Goal: Task Accomplishment & Management: Manage account settings

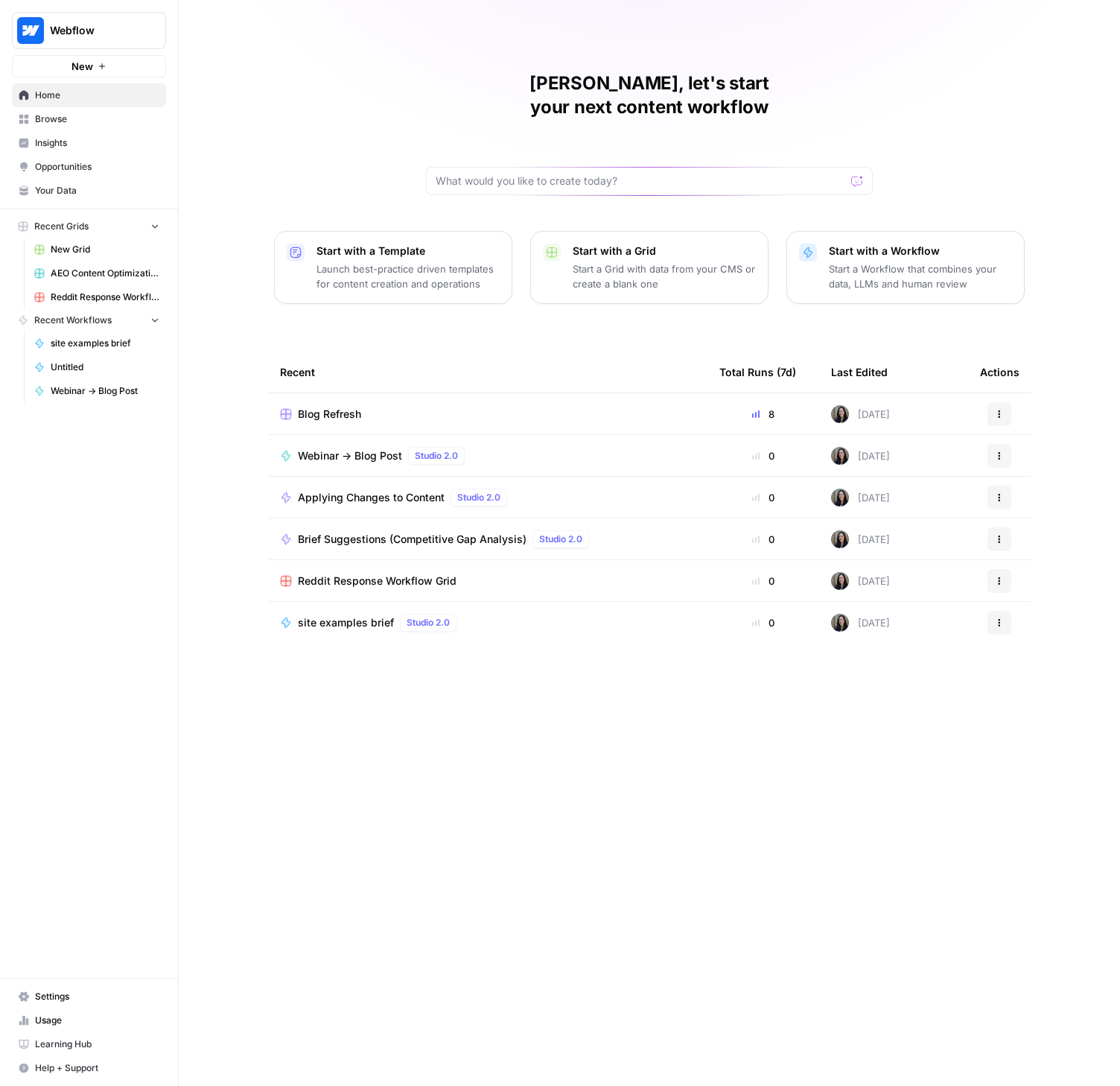
click at [64, 993] on span "Settings" at bounding box center [97, 997] width 124 height 14
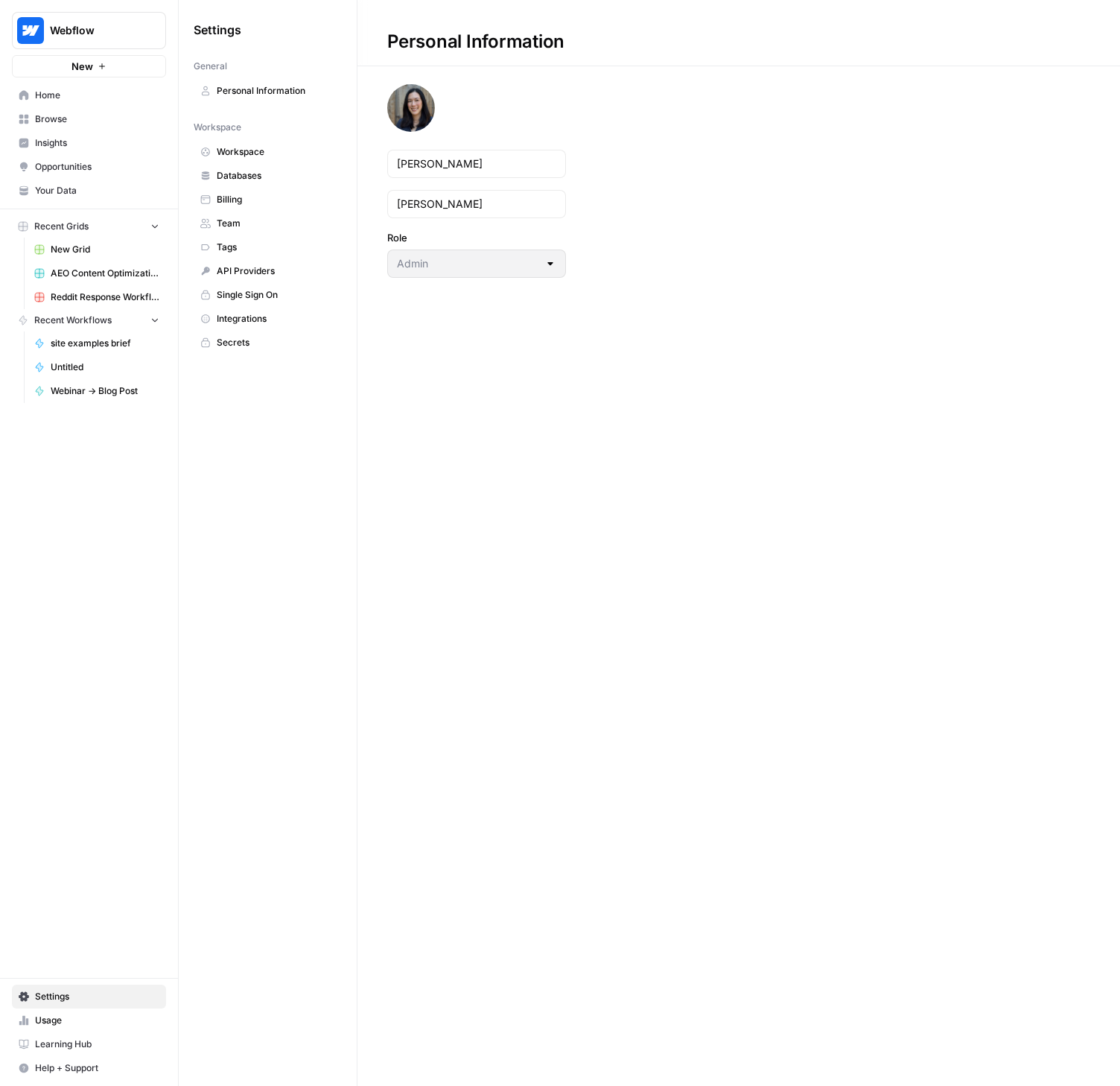
click at [250, 230] on link "Team" at bounding box center [267, 224] width 148 height 24
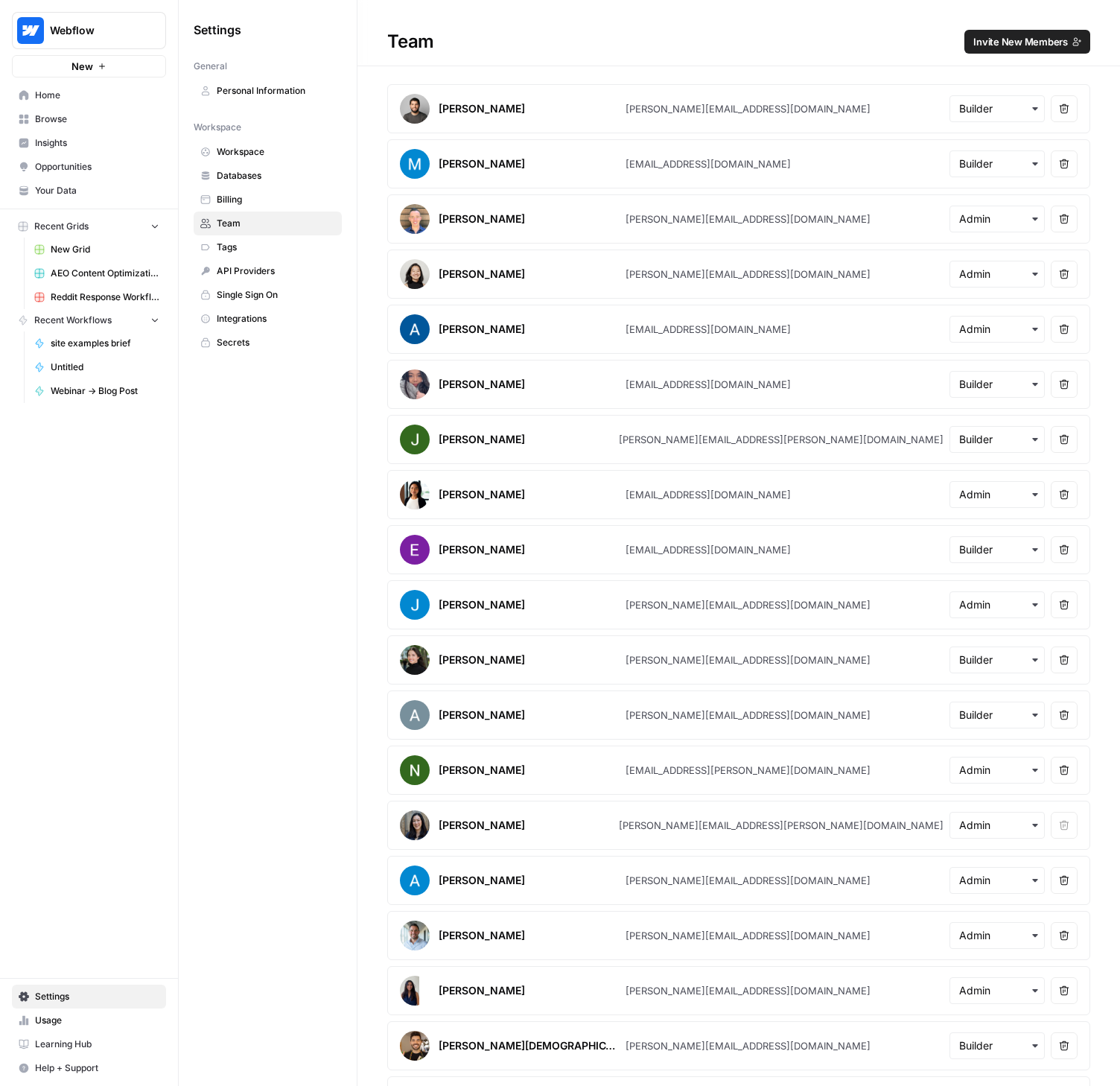
click at [1012, 35] on span "Invite New Members" at bounding box center [1020, 41] width 94 height 15
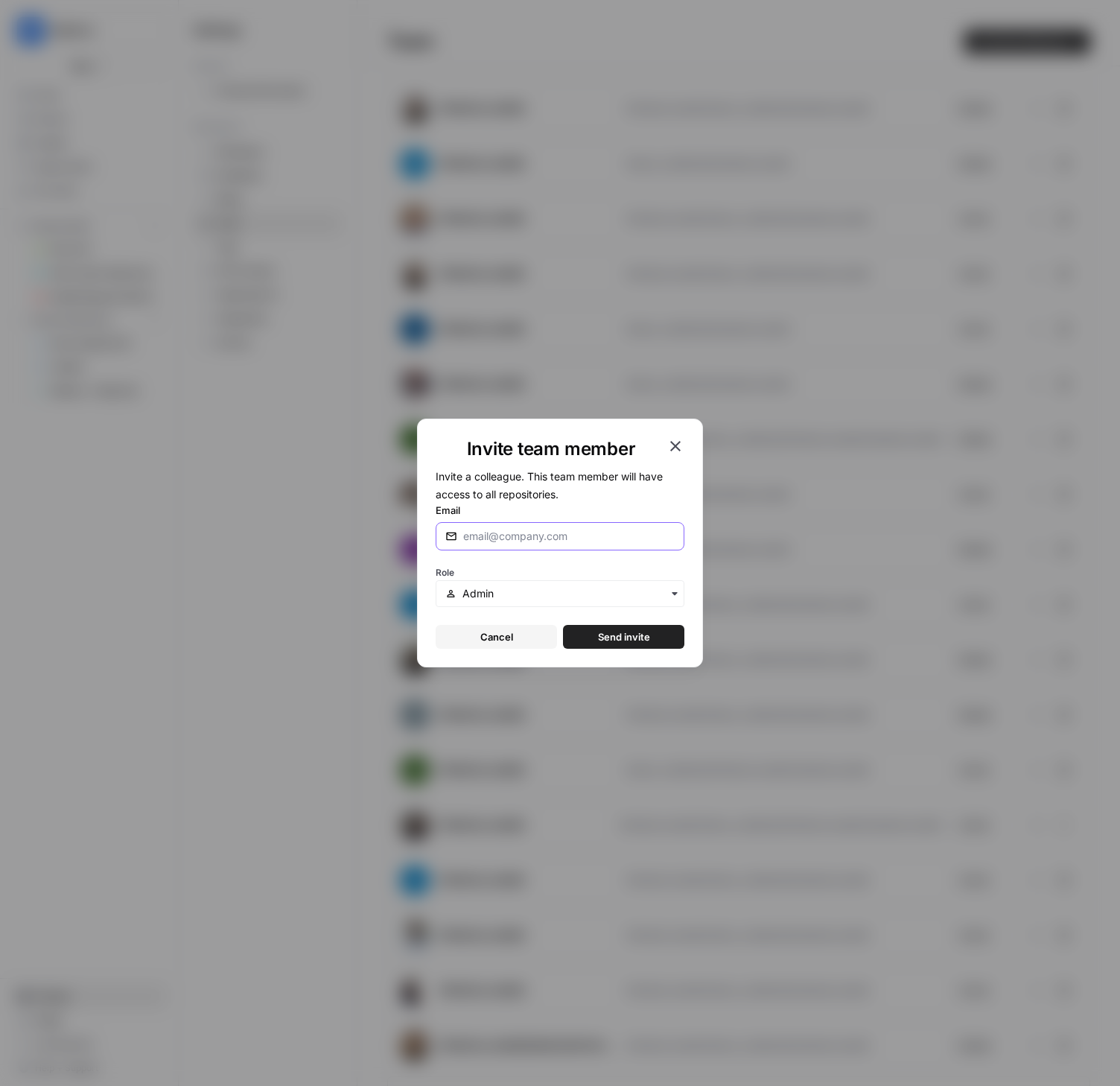
click at [517, 542] on input "Email" at bounding box center [569, 536] width 212 height 15
paste input "[PERSON_NAME][EMAIL_ADDRESS][PERSON_NAME][DOMAIN_NAME]"
type input "[PERSON_NAME][EMAIL_ADDRESS][PERSON_NAME][DOMAIN_NAME]"
click at [514, 596] on input "text" at bounding box center [569, 593] width 212 height 15
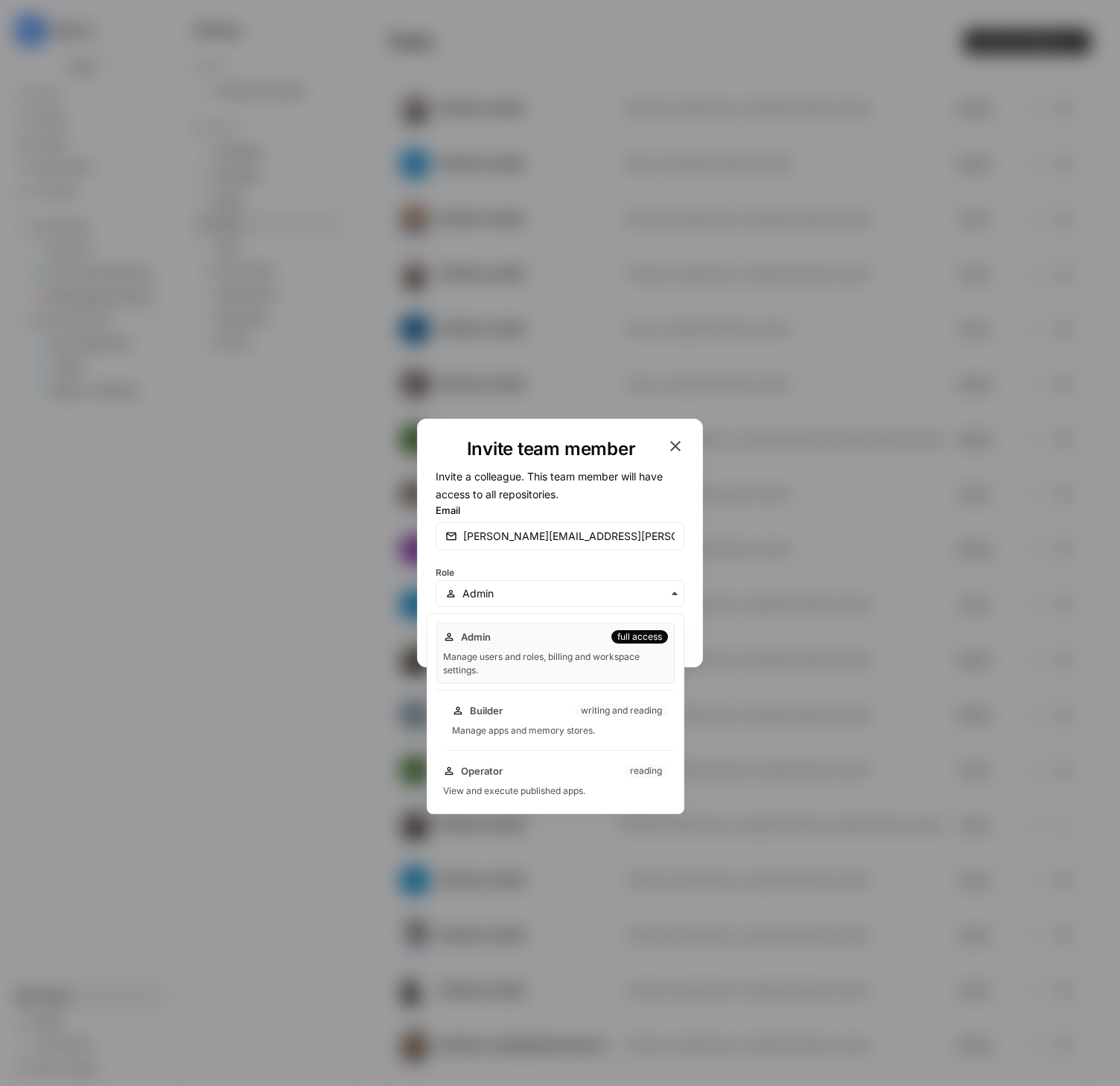
click at [508, 708] on div "Builder writing and reading" at bounding box center [560, 710] width 216 height 15
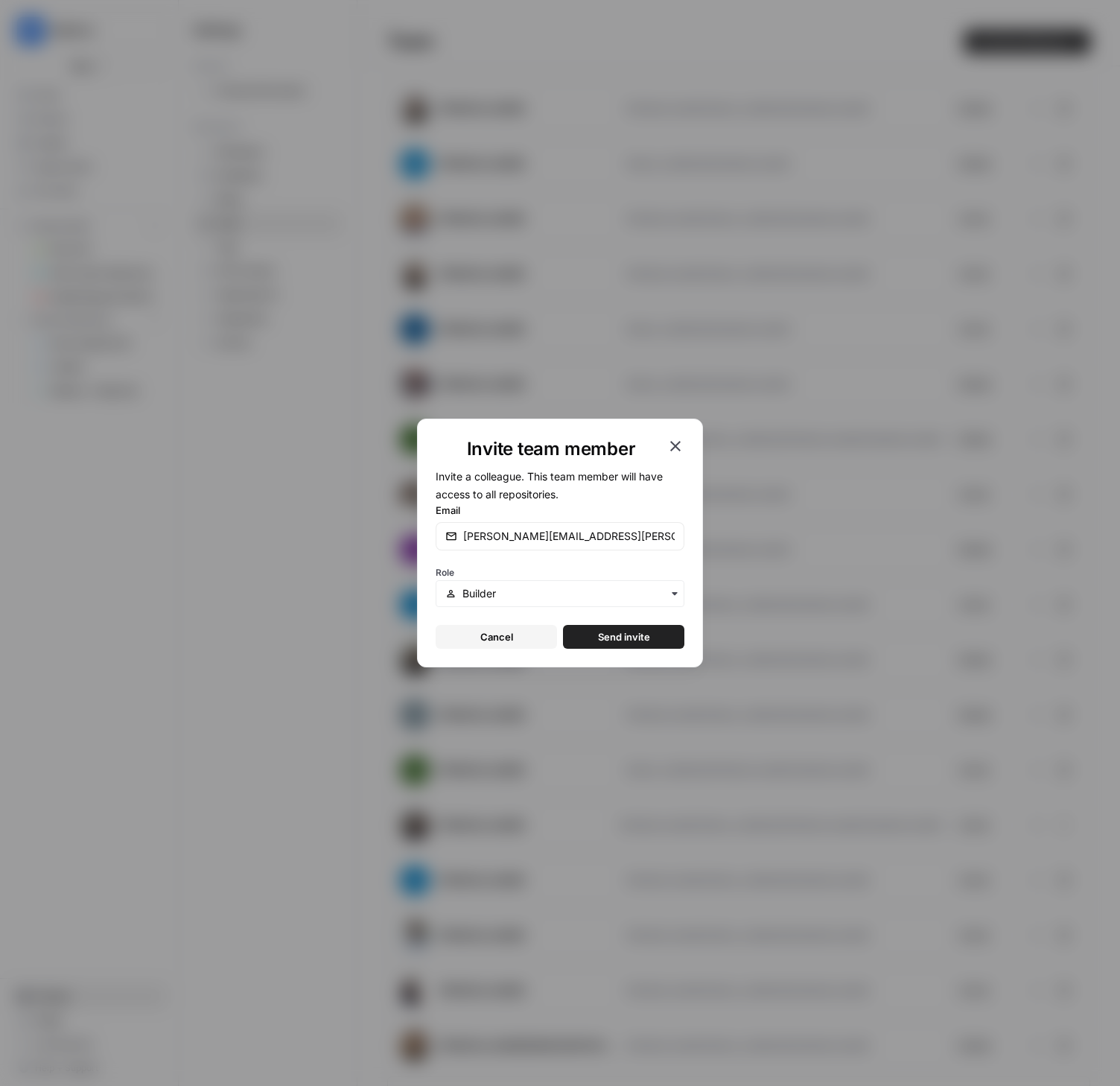
click at [635, 634] on span "Send invite" at bounding box center [624, 636] width 52 height 15
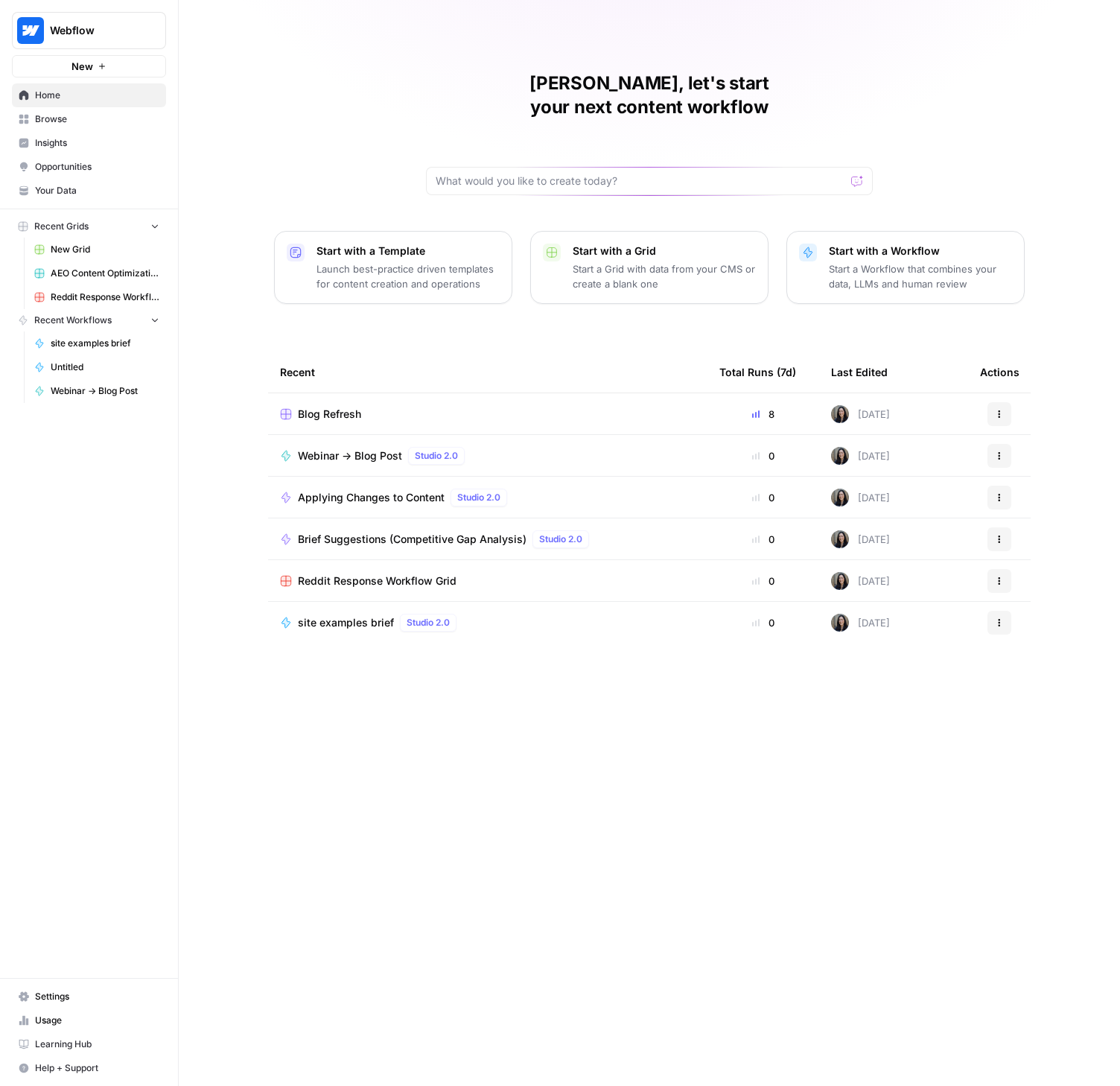
click at [65, 1018] on span "Usage" at bounding box center [97, 1020] width 124 height 14
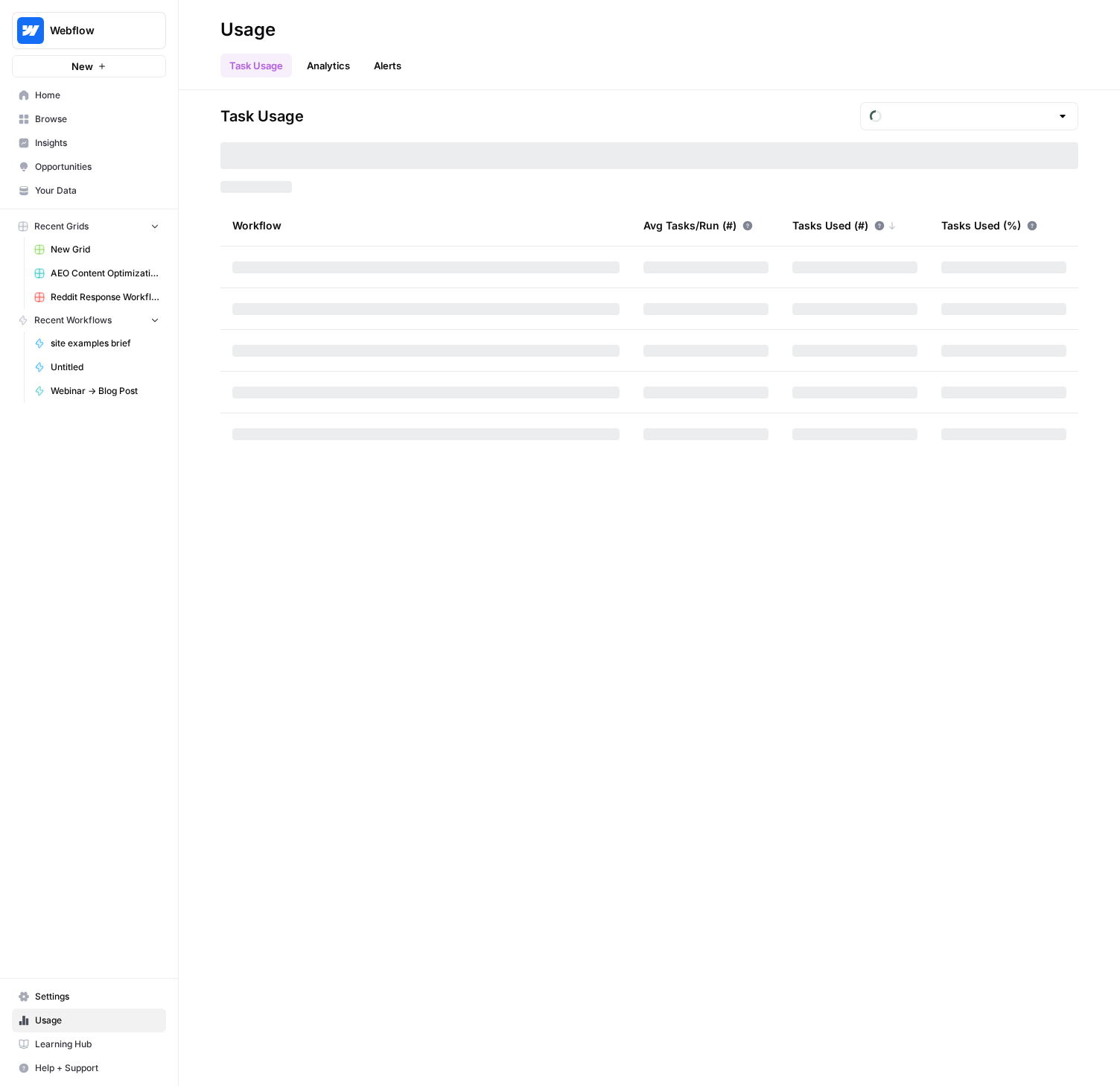
type input "October Tasks"
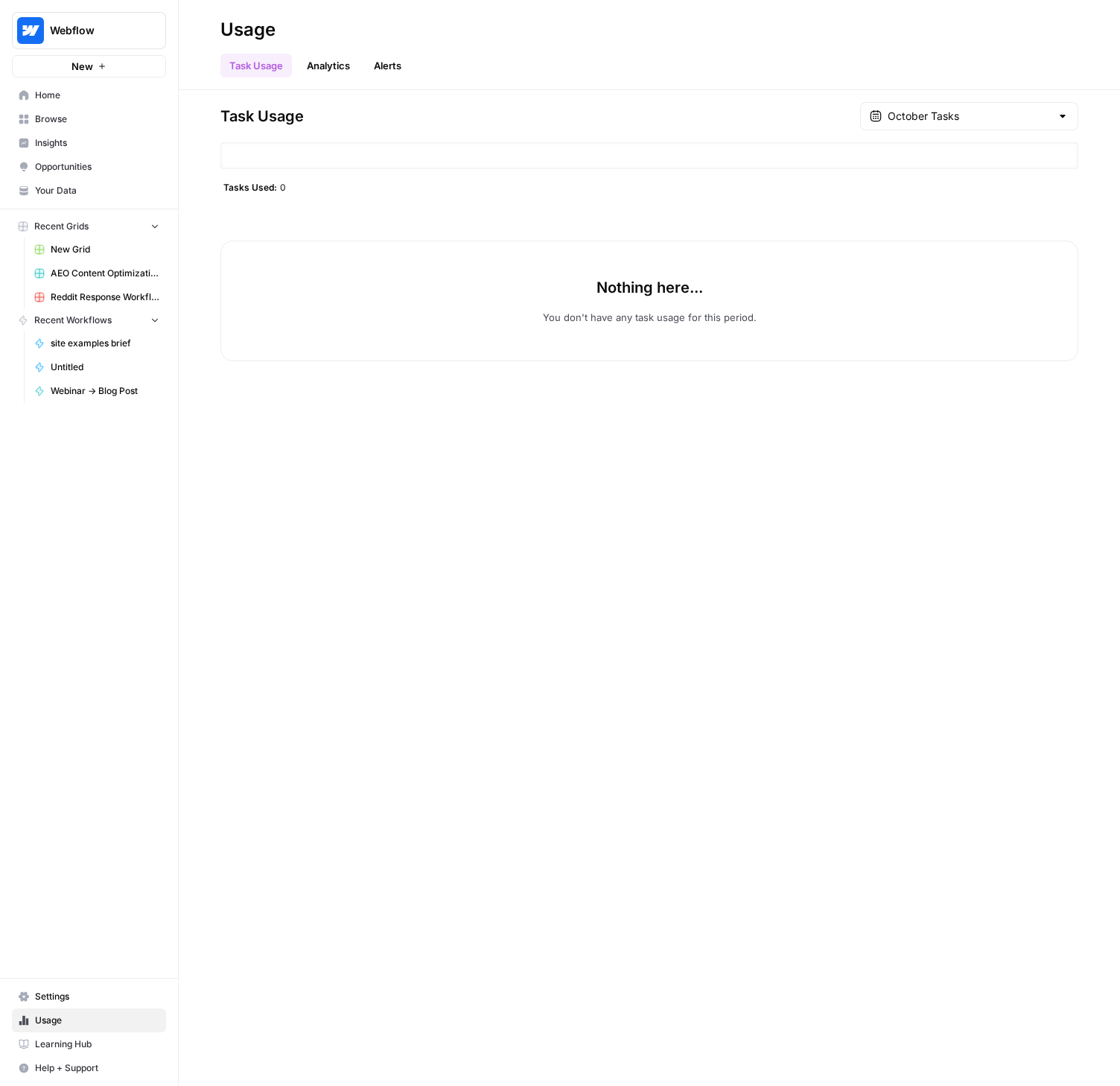
click at [61, 1000] on span "Settings" at bounding box center [97, 997] width 124 height 14
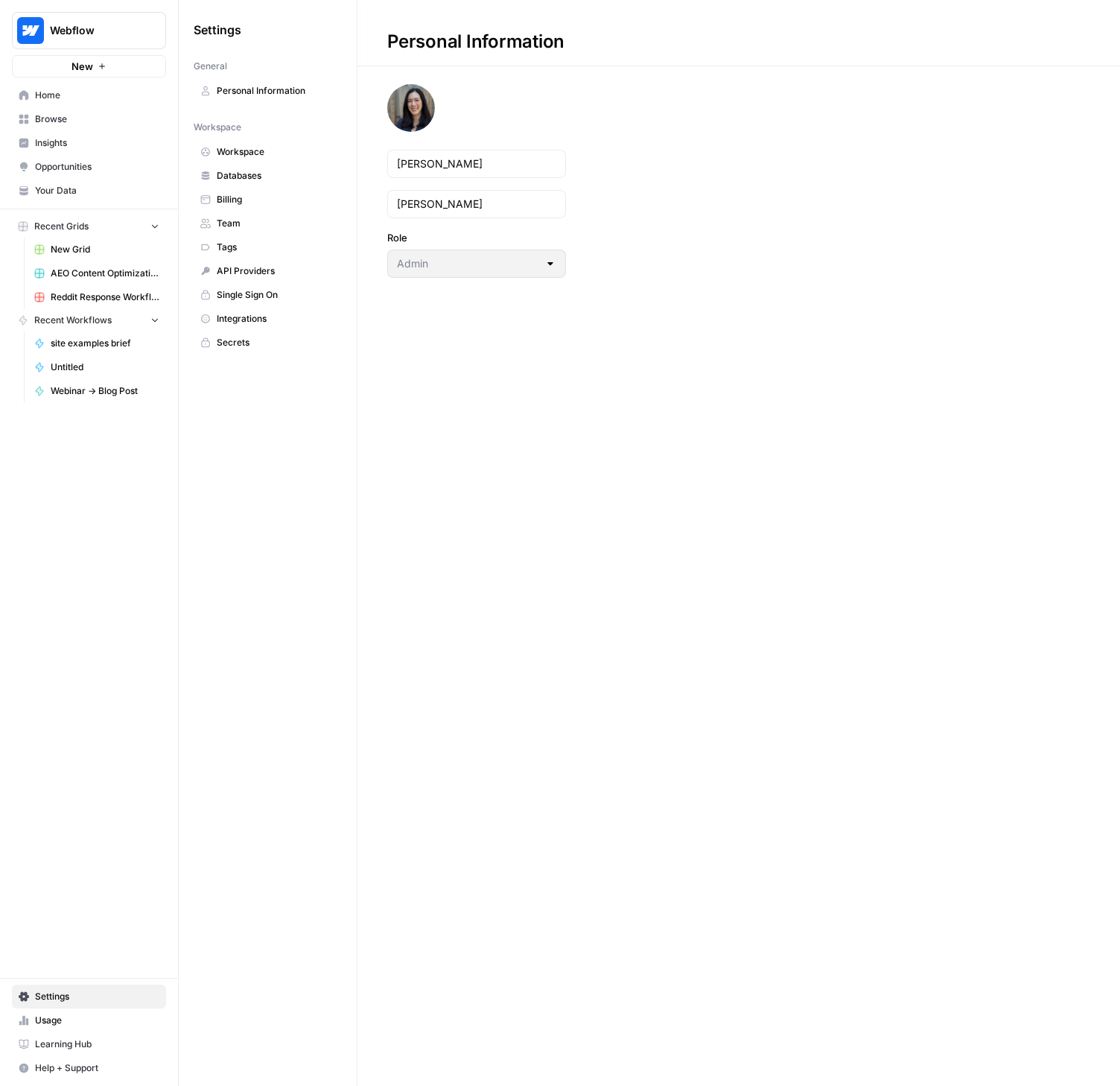
click at [242, 225] on span "Team" at bounding box center [276, 224] width 119 height 14
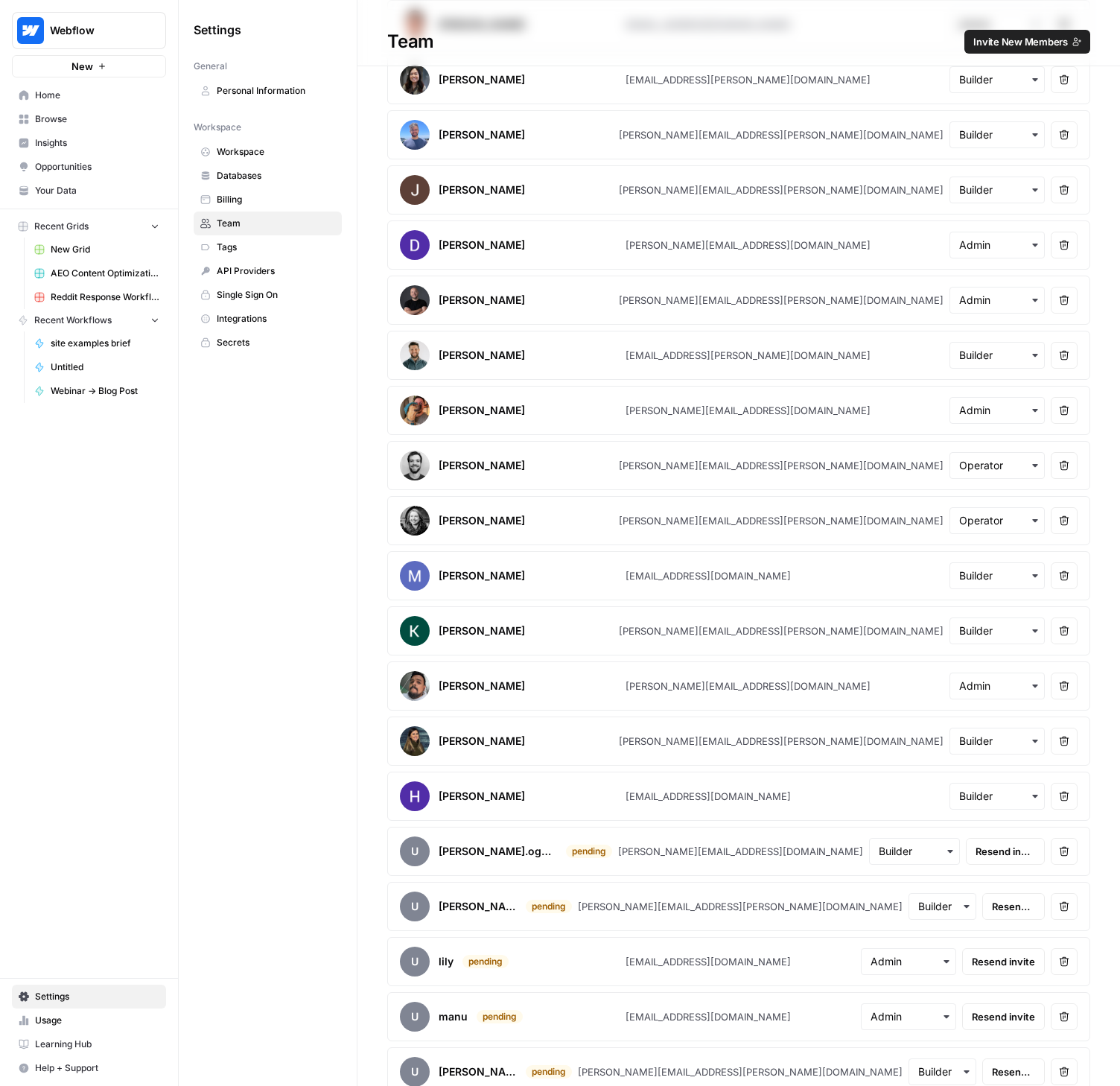
scroll to position [1368, 0]
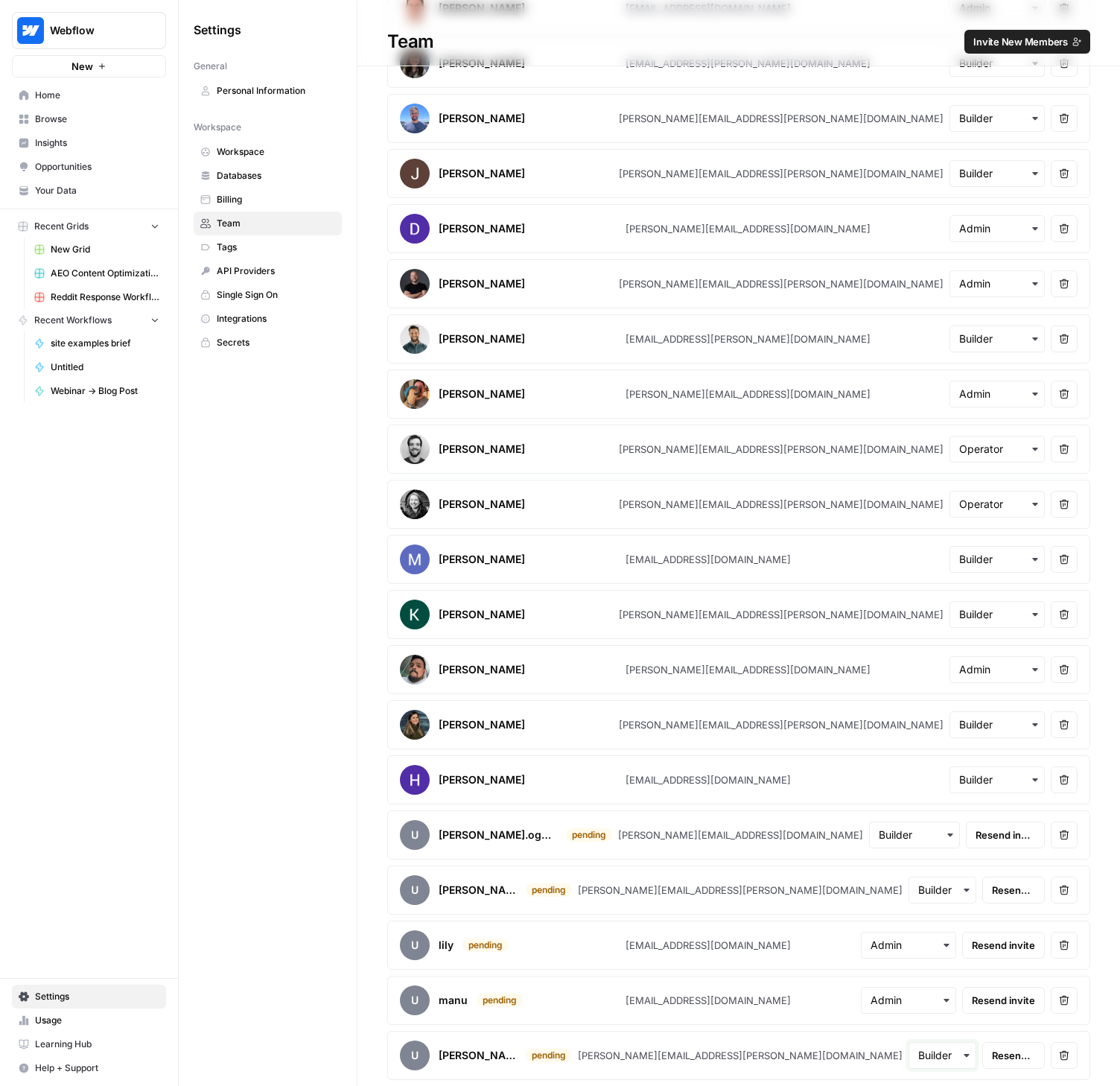
click at [918, 1051] on input "text" at bounding box center [942, 1055] width 50 height 15
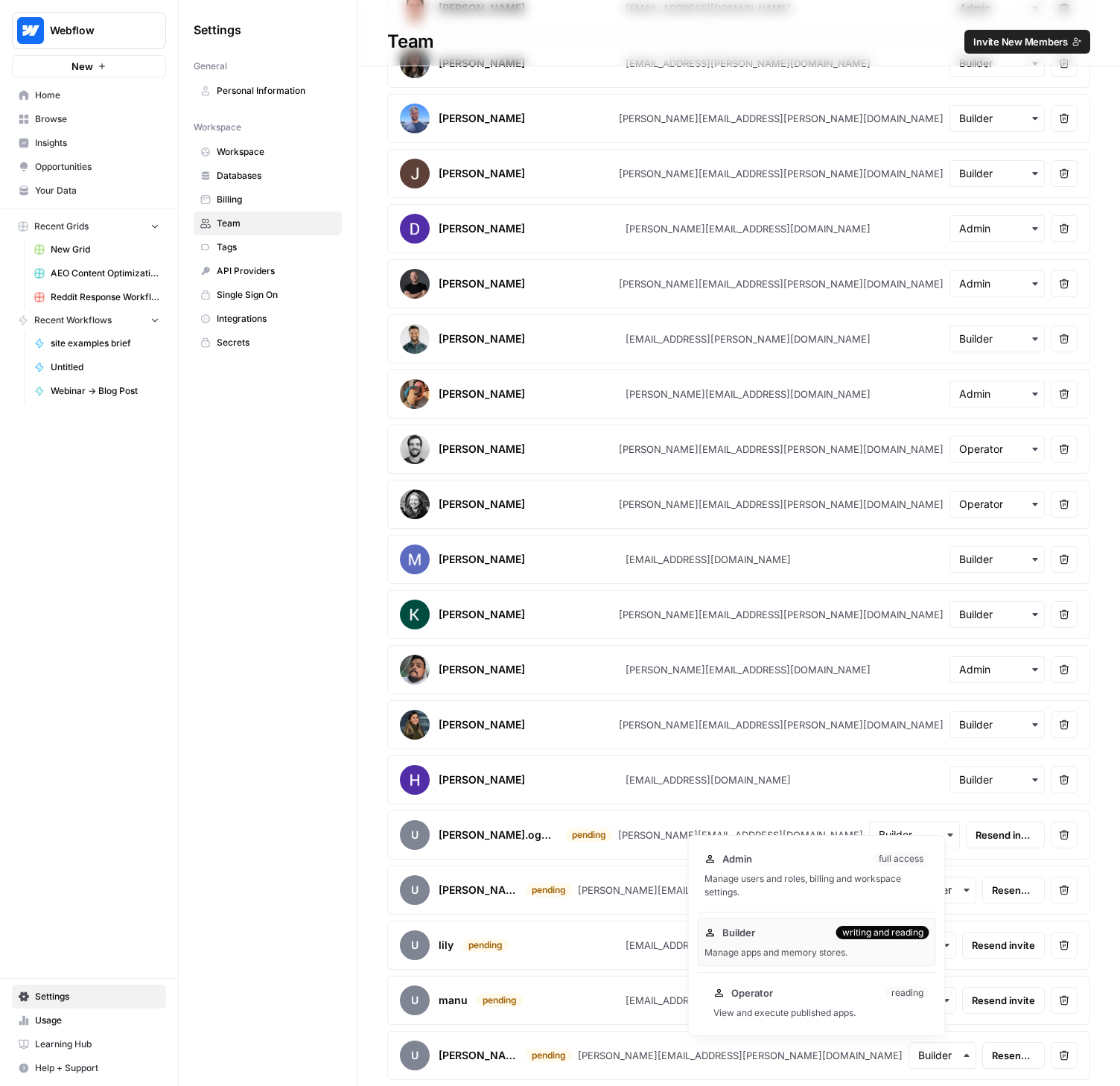
click at [871, 994] on div "Operator reading" at bounding box center [822, 992] width 216 height 15
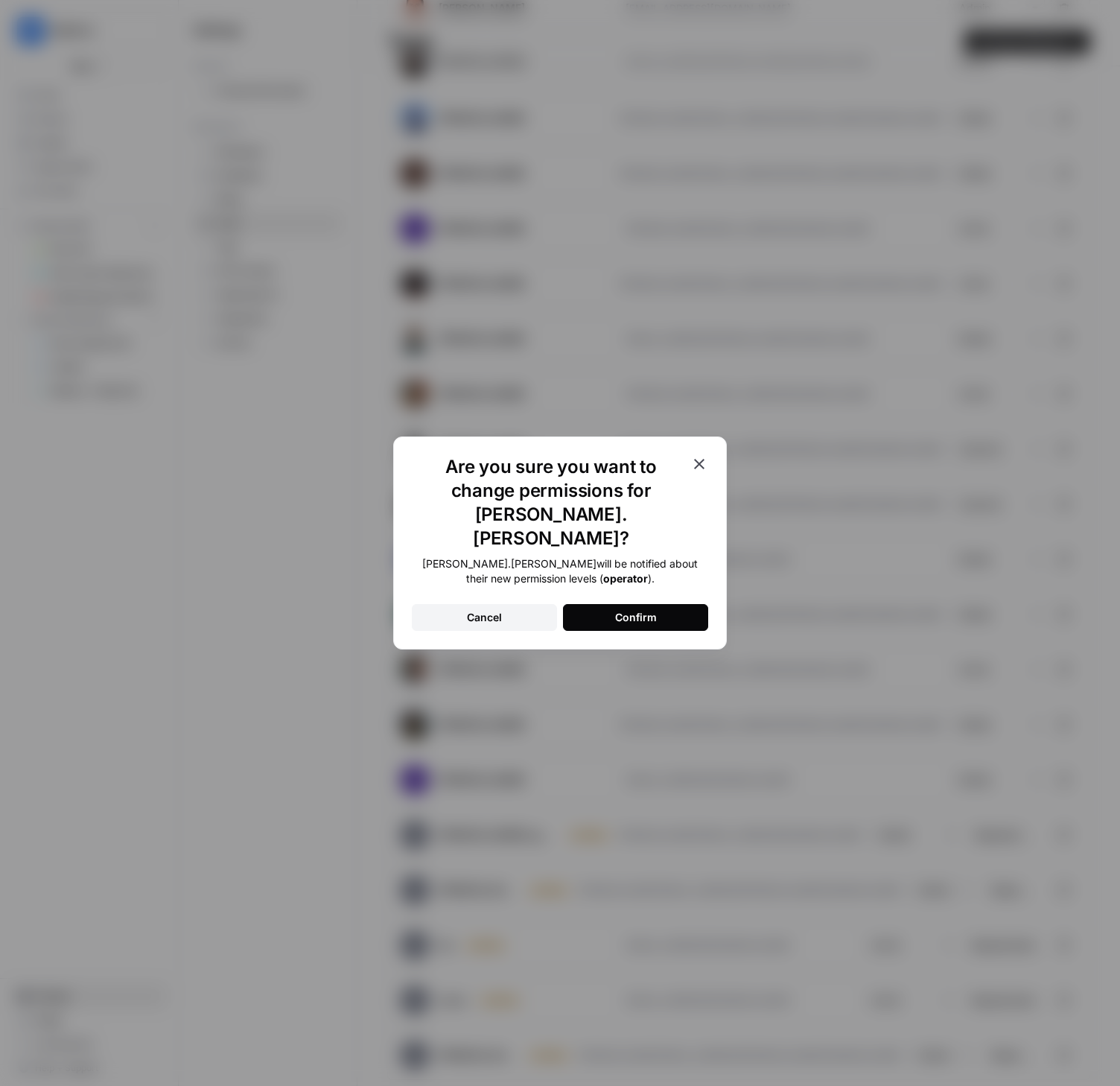
click at [648, 610] on div "Confirm" at bounding box center [636, 616] width 42 height 15
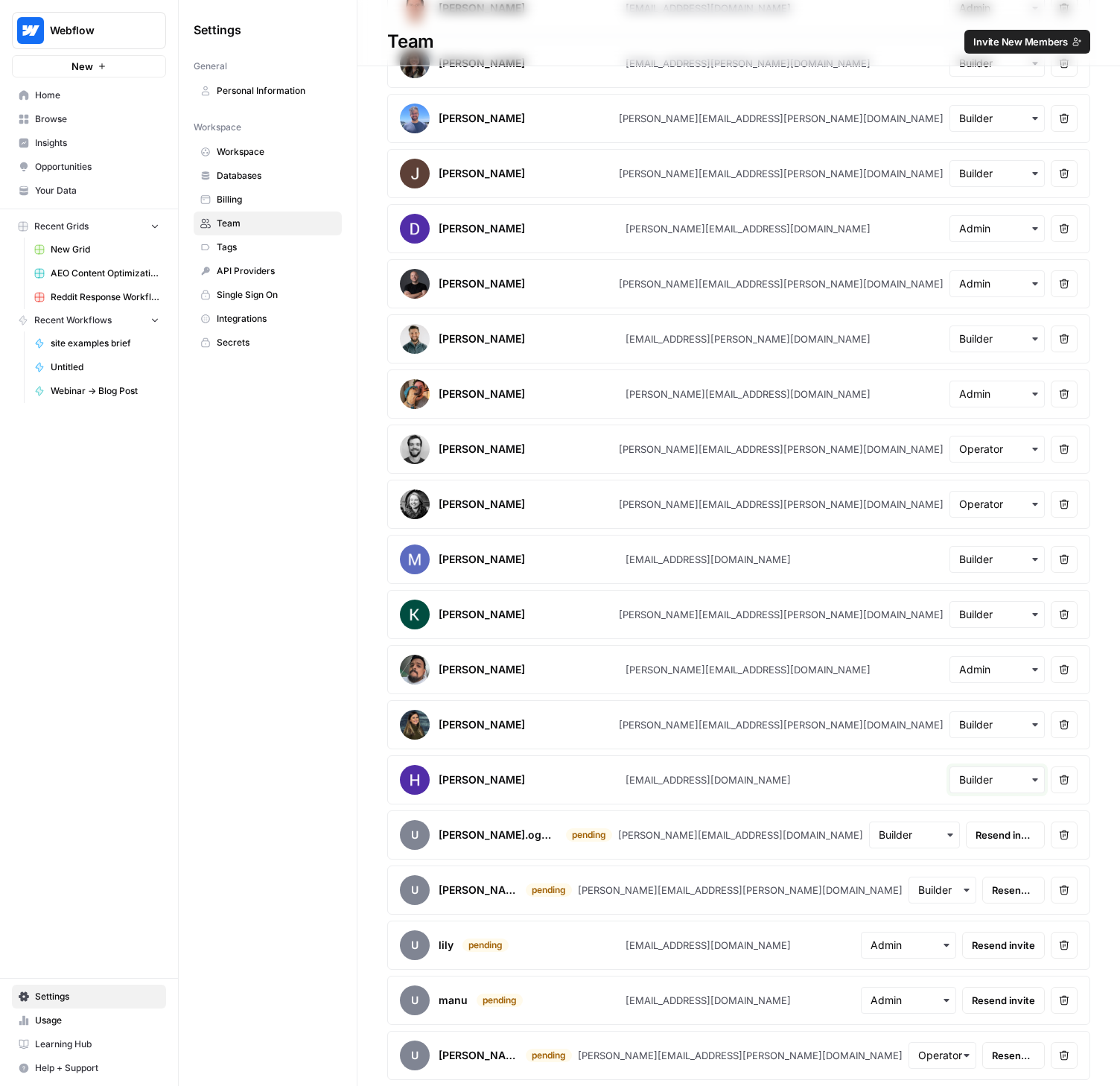
click at [1002, 783] on input "text" at bounding box center [998, 779] width 76 height 15
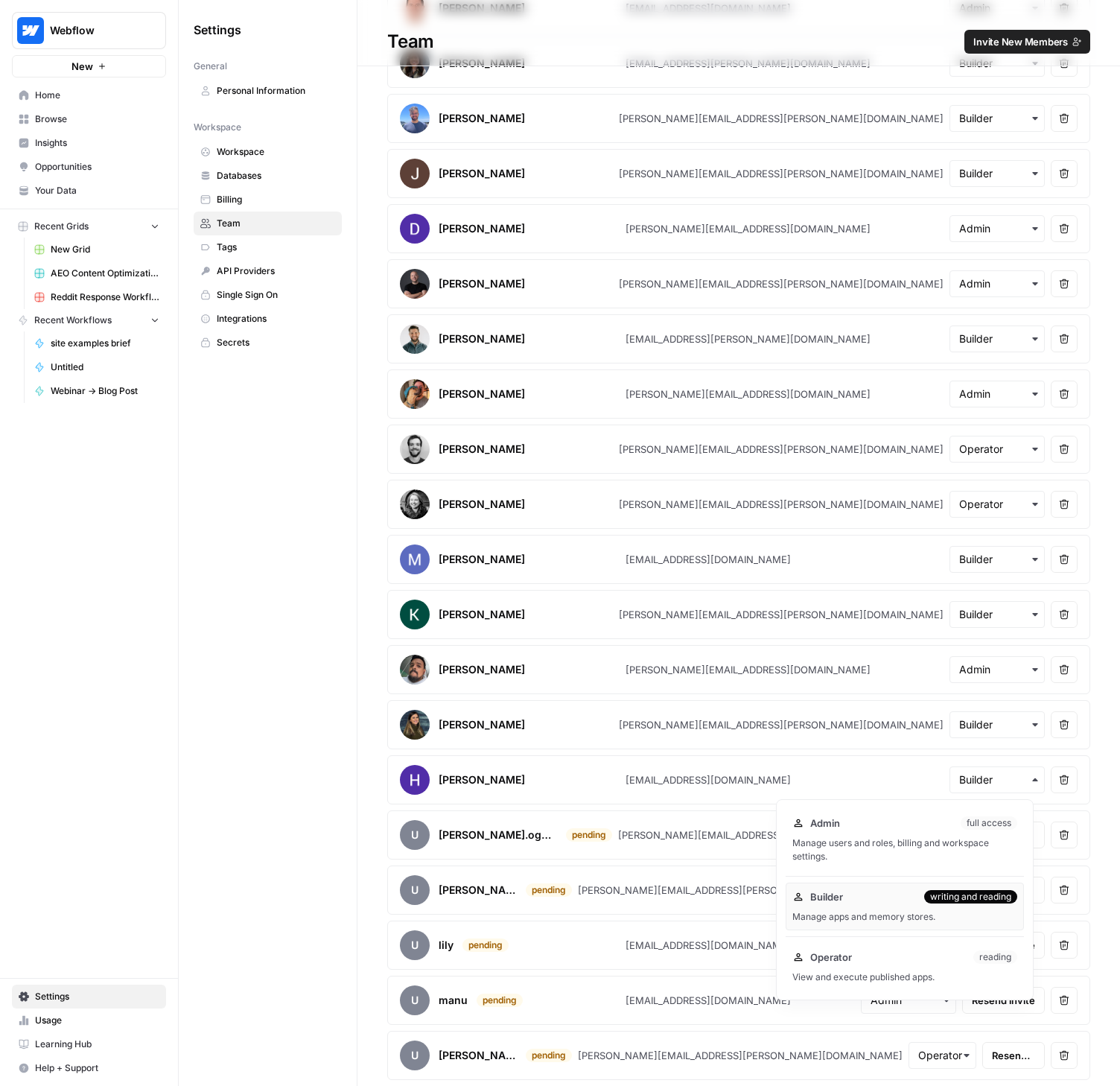
click at [252, 813] on div "Settings General Personal Information Workspace Workspace Databases Billing Tea…" at bounding box center [267, 543] width 178 height 1086
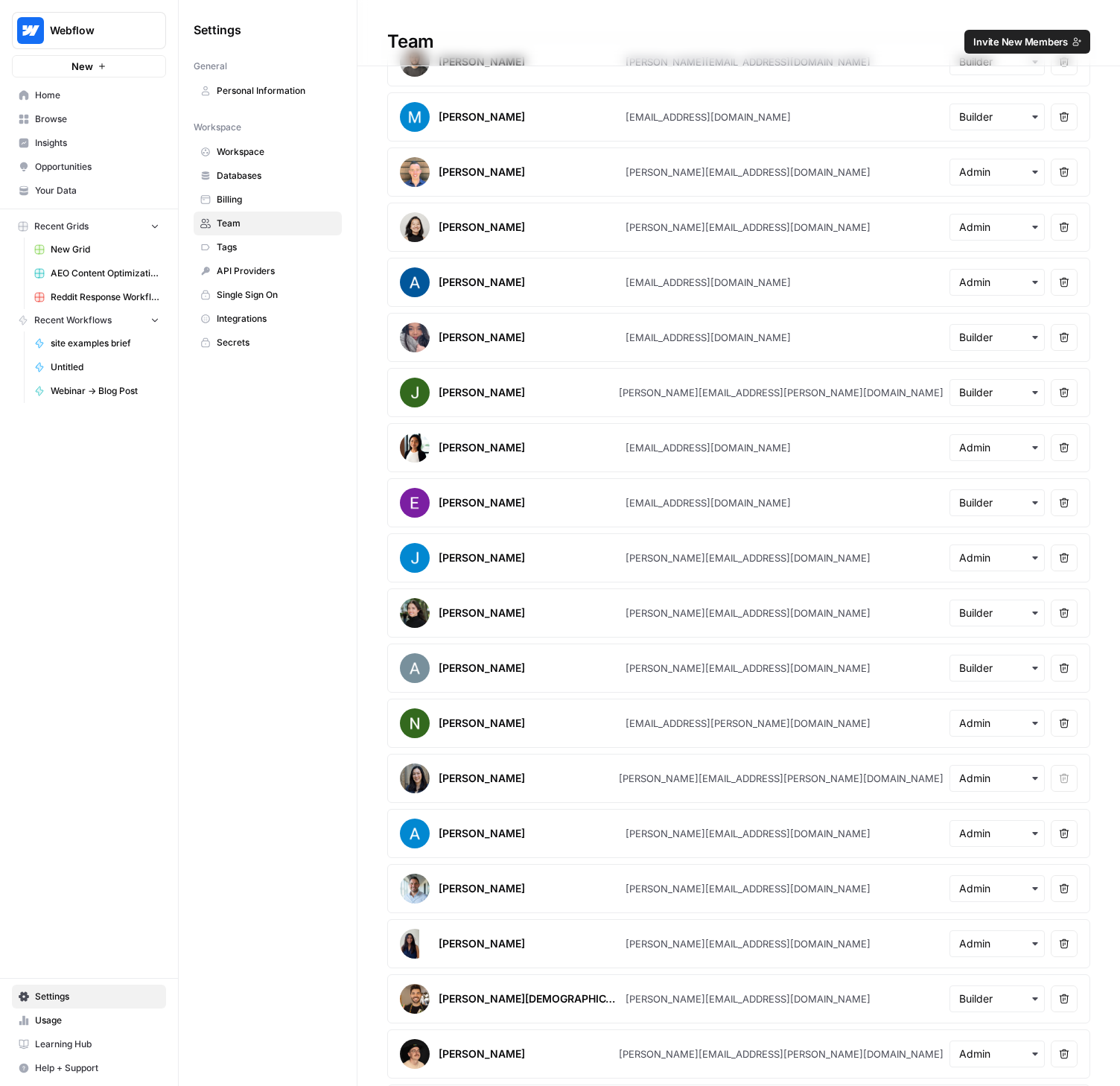
scroll to position [0, 0]
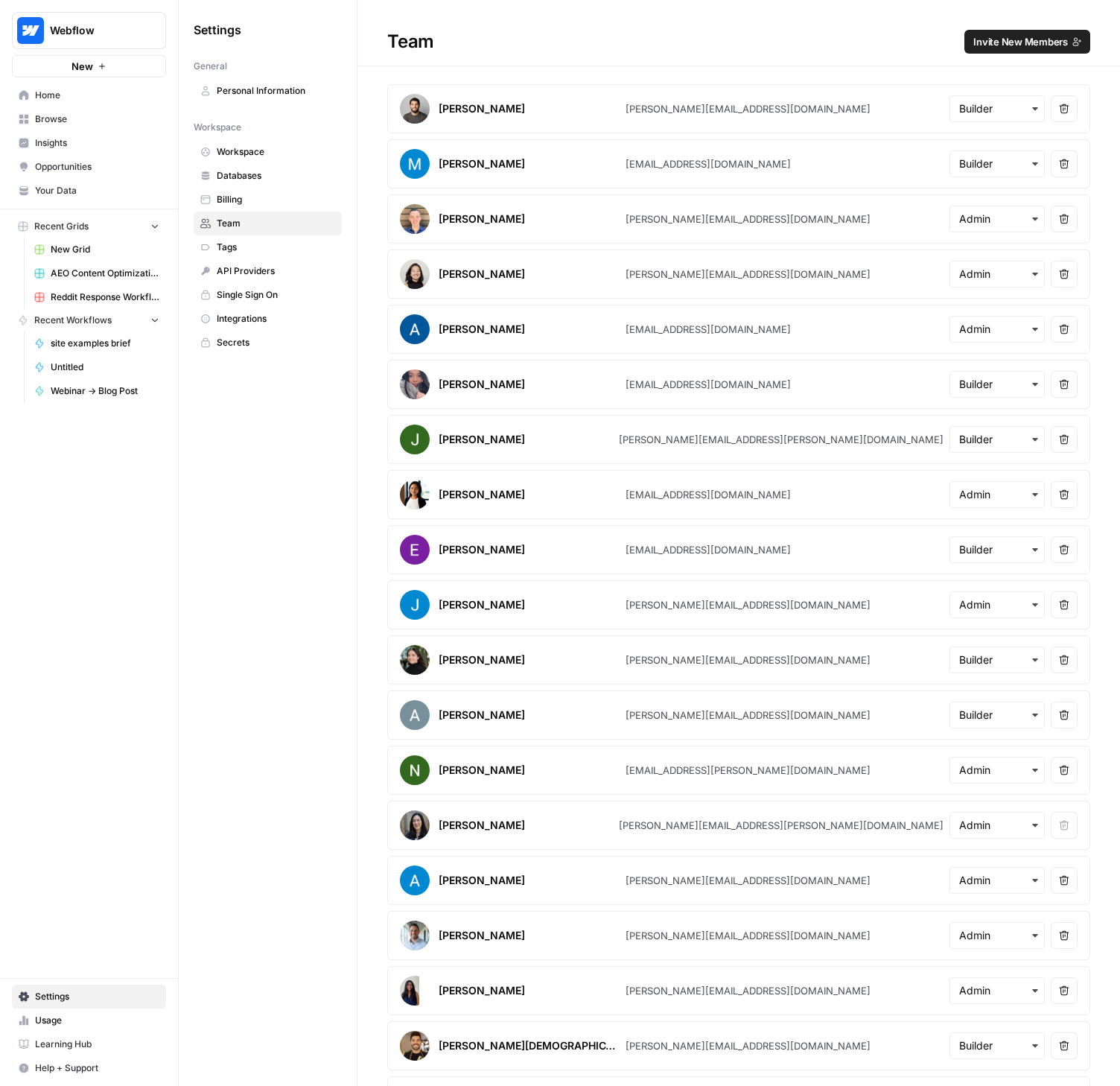
click at [85, 120] on span "Browse" at bounding box center [97, 120] width 124 height 14
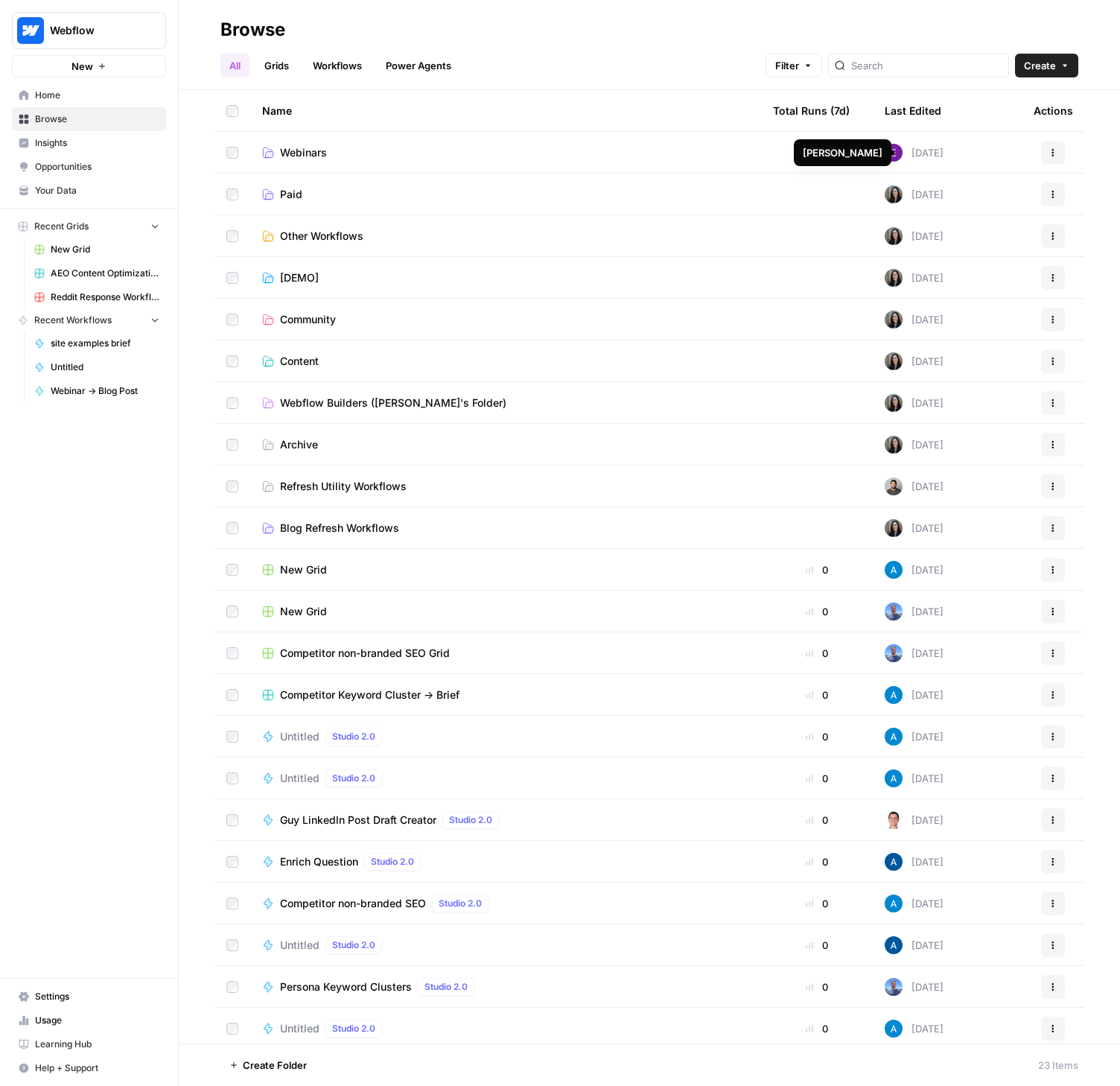
click at [359, 158] on link "Webinars" at bounding box center [506, 152] width 487 height 15
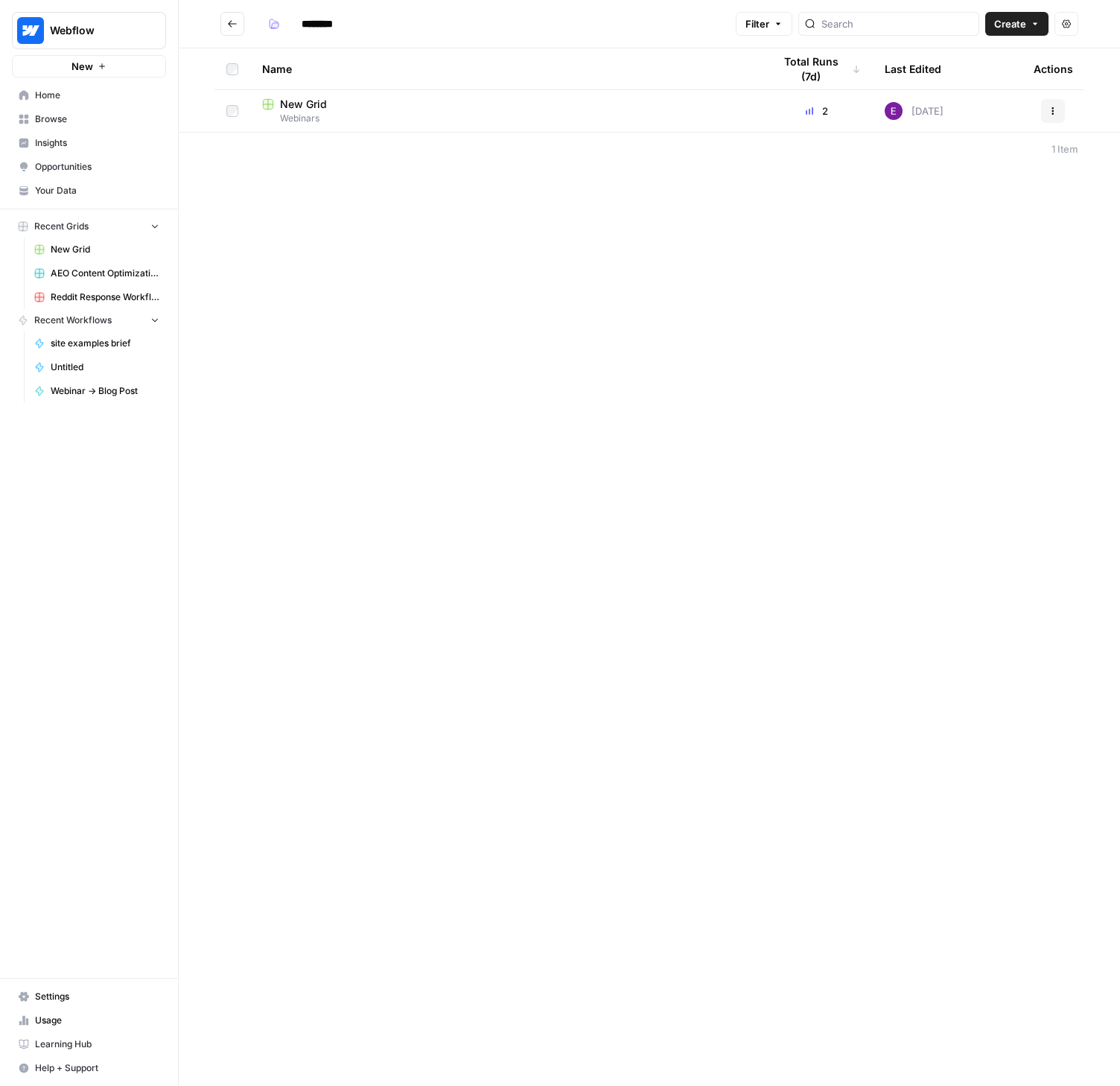
click at [237, 26] on button "Go back" at bounding box center [232, 23] width 24 height 24
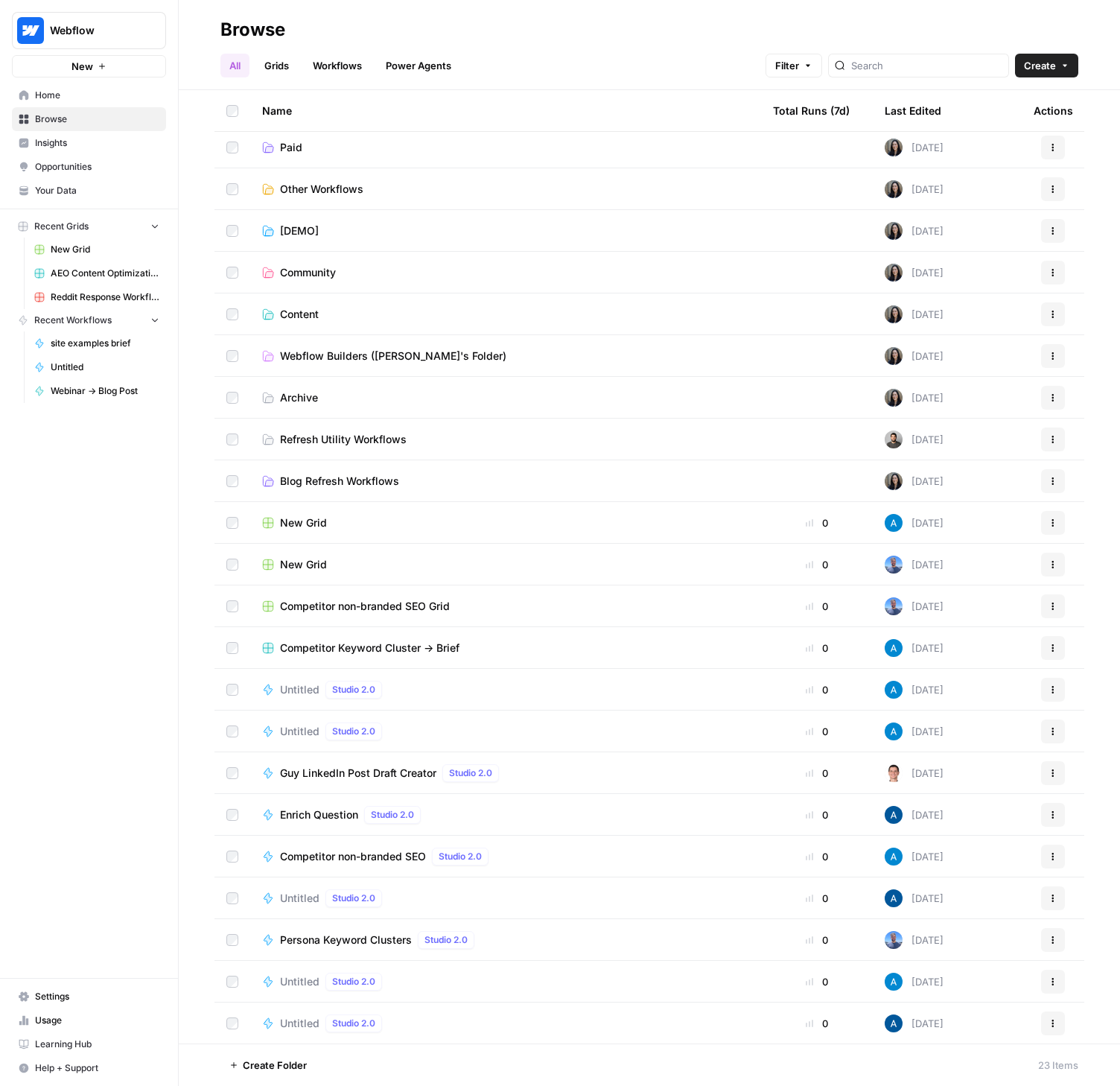
scroll to position [48, 0]
click at [296, 353] on span "Webflow Builders (Vivian's Folder)" at bounding box center [393, 355] width 227 height 15
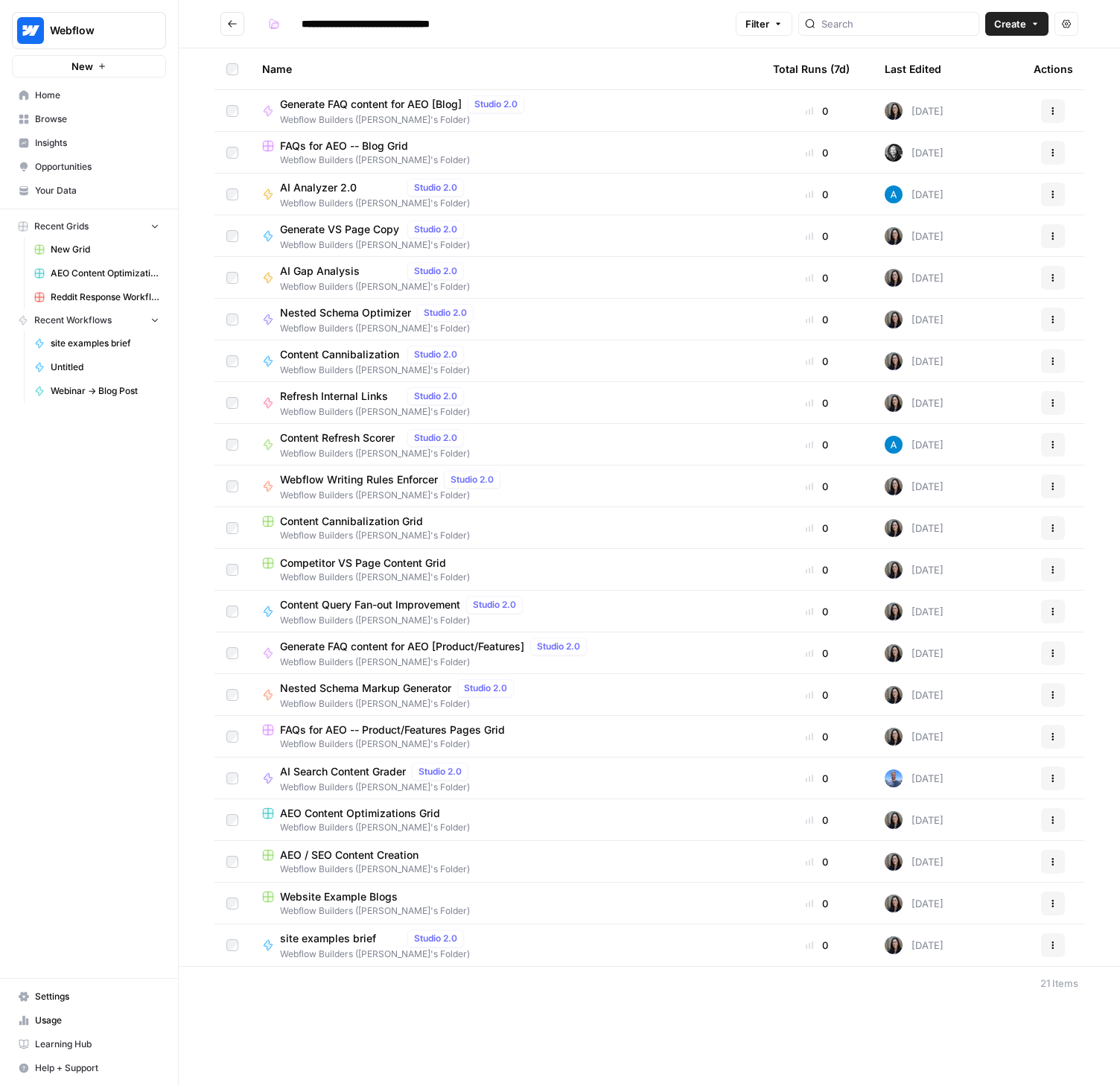
click at [232, 24] on icon "Go back" at bounding box center [231, 23] width 9 height 7
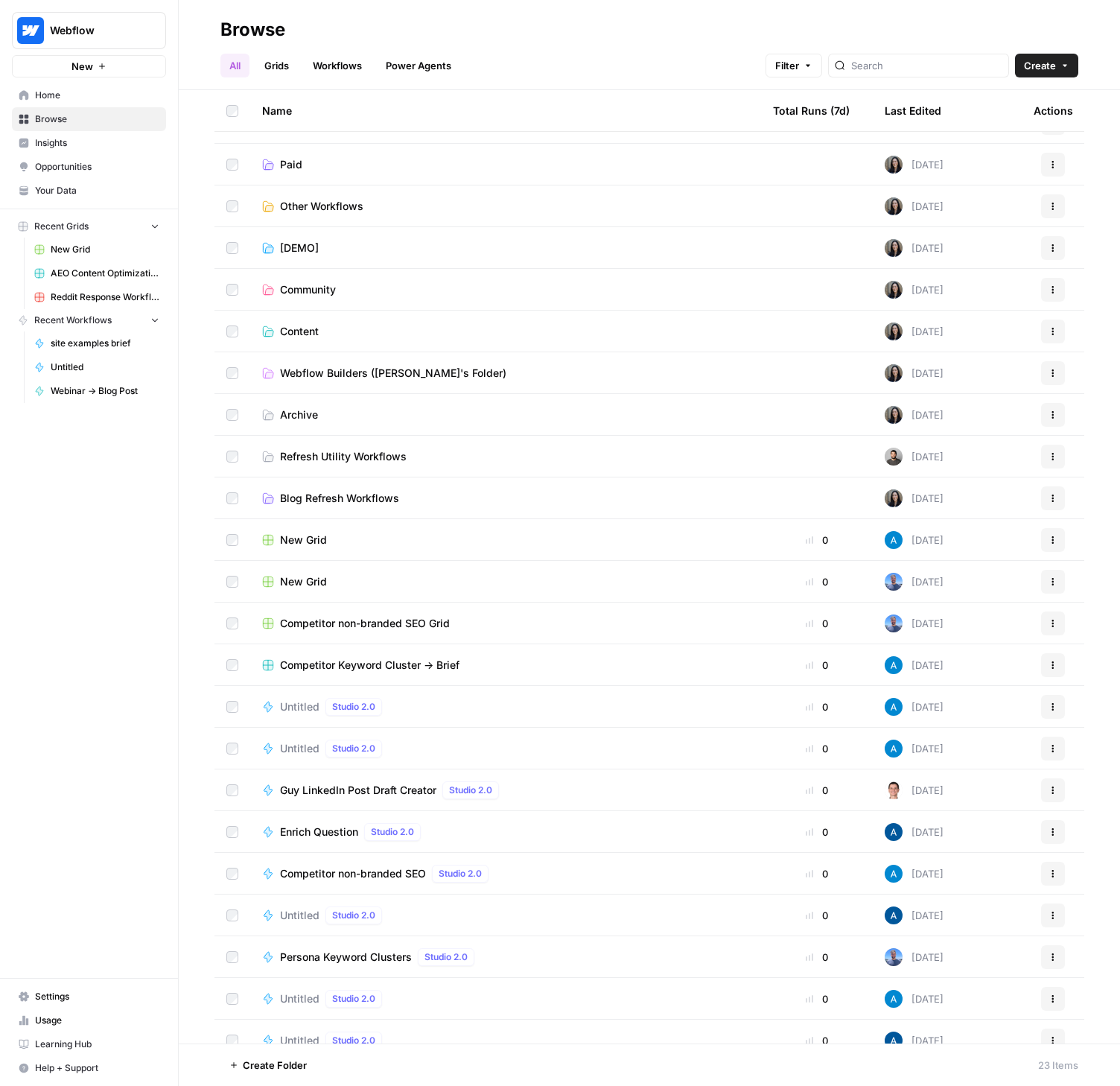
scroll to position [48, 0]
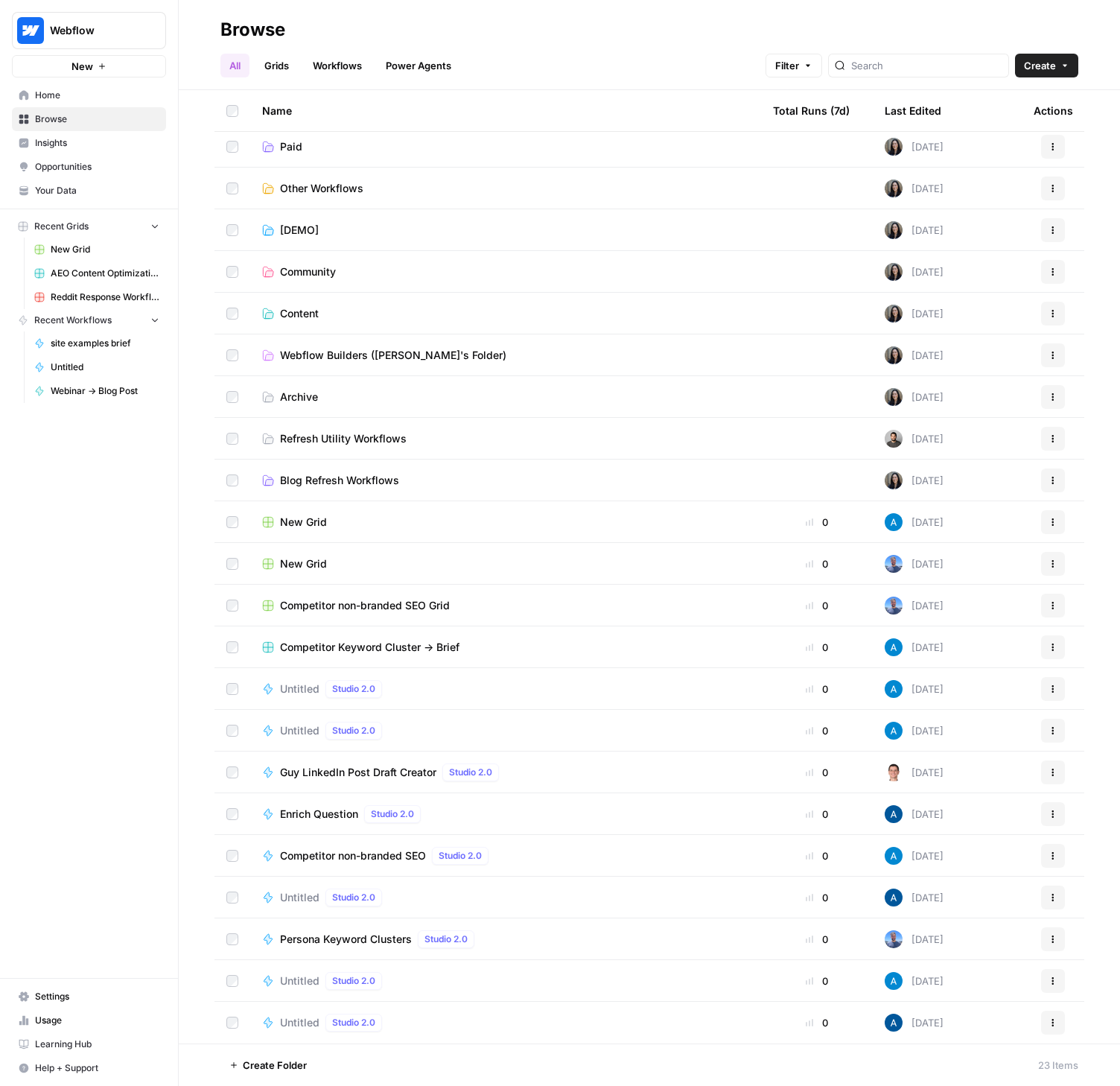
click at [59, 995] on span "Settings" at bounding box center [97, 997] width 124 height 14
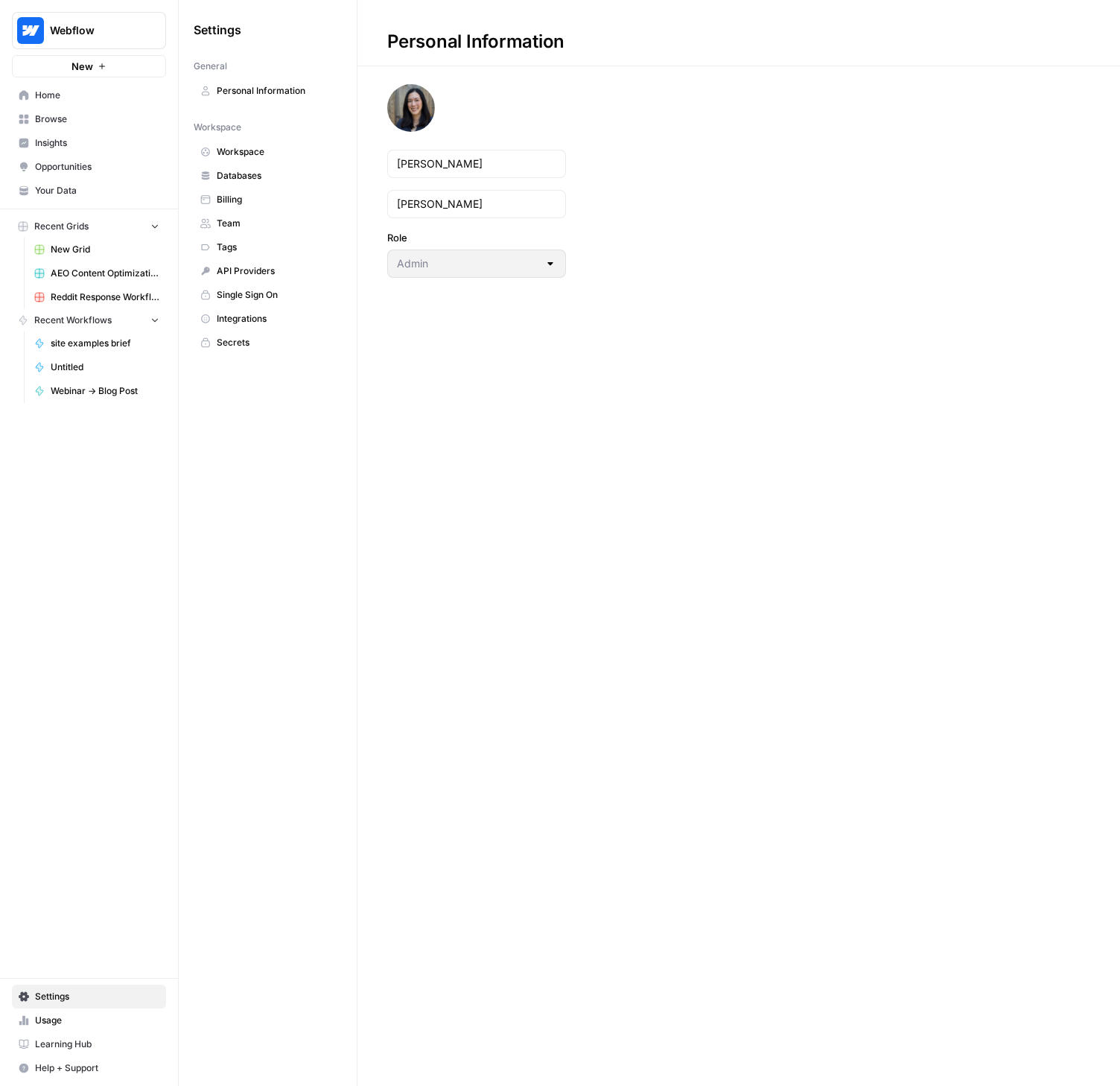
click at [248, 223] on span "Team" at bounding box center [276, 224] width 119 height 14
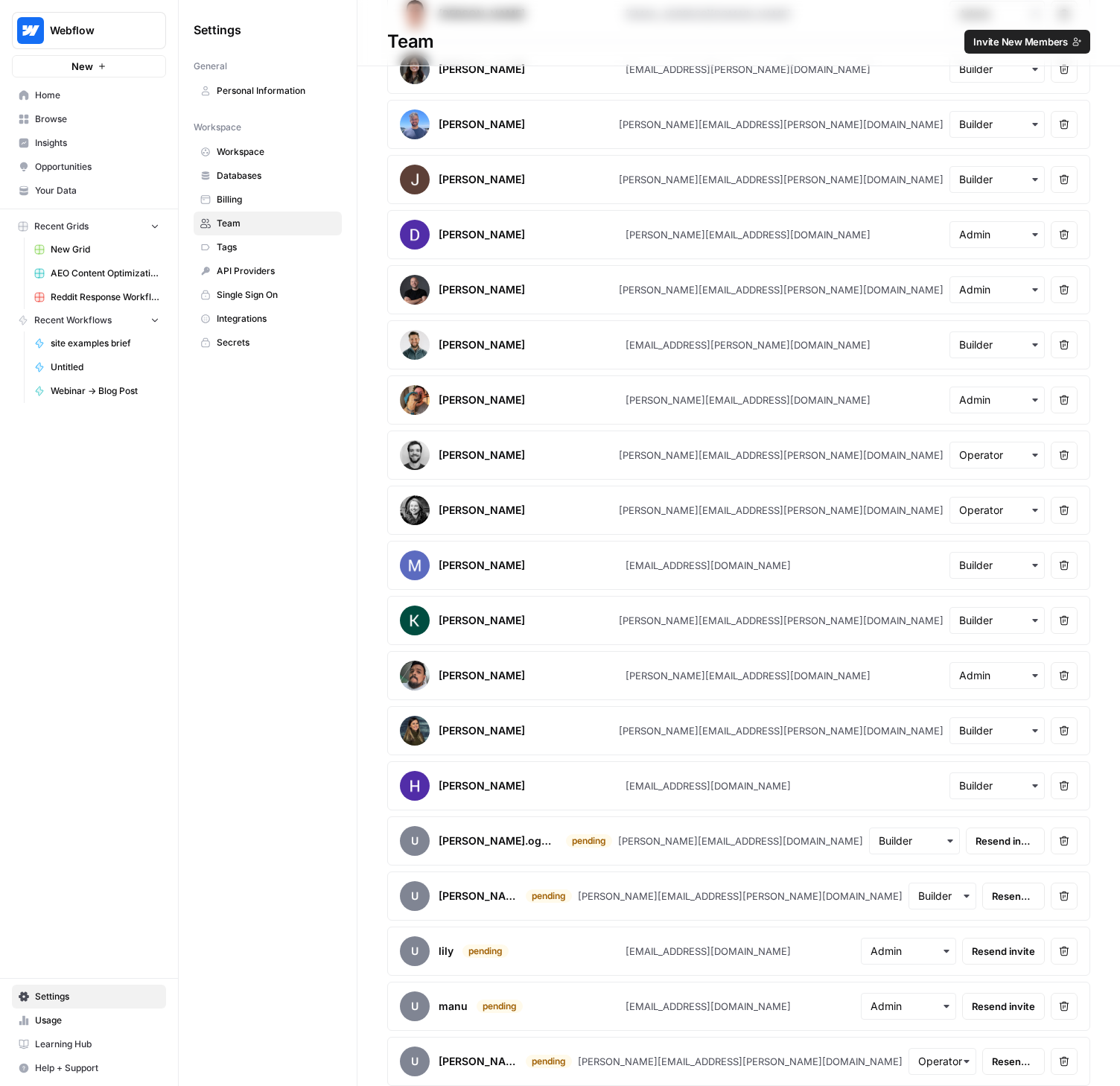
scroll to position [1368, 0]
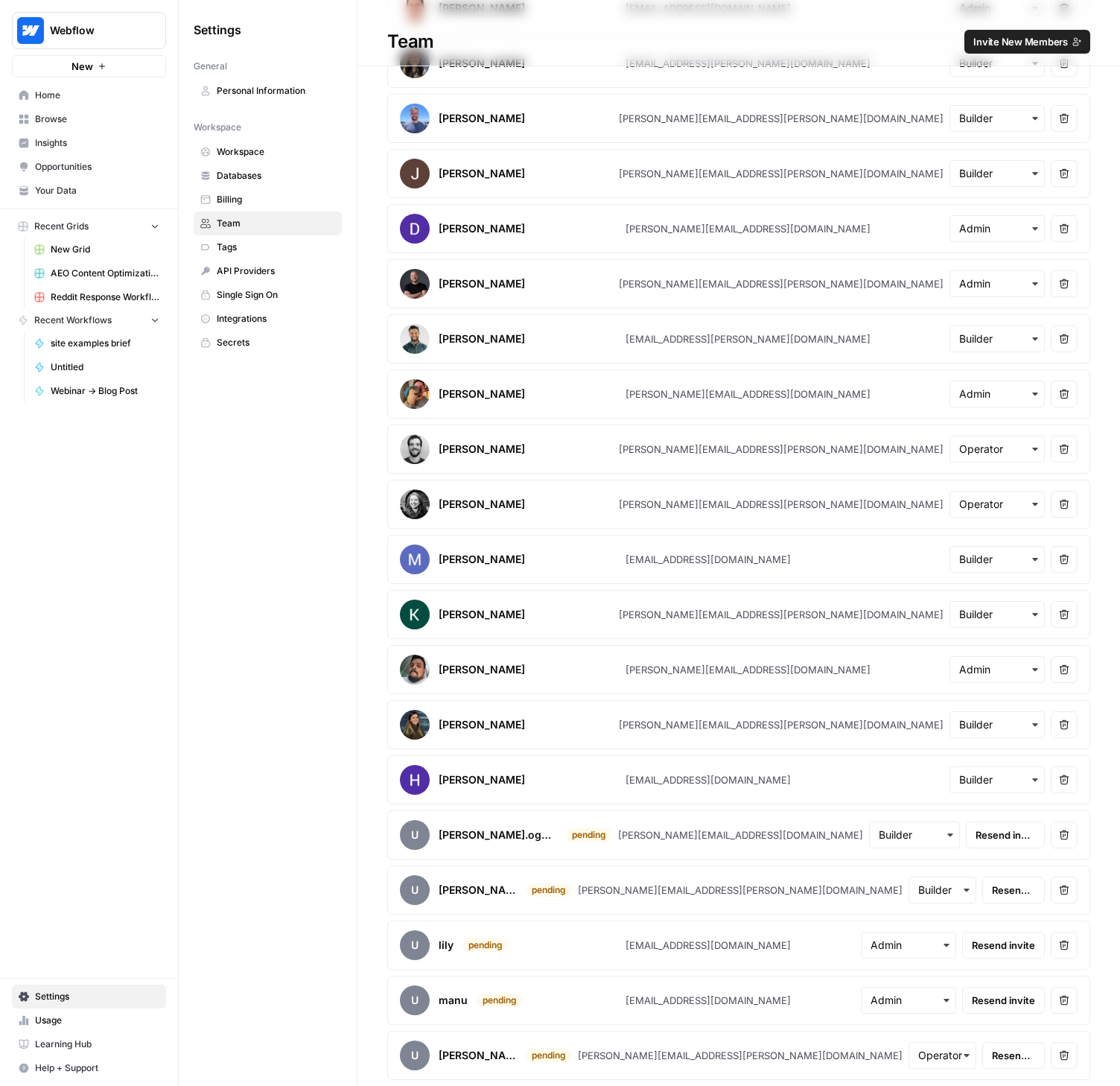
click at [47, 136] on span "Insights" at bounding box center [97, 143] width 124 height 14
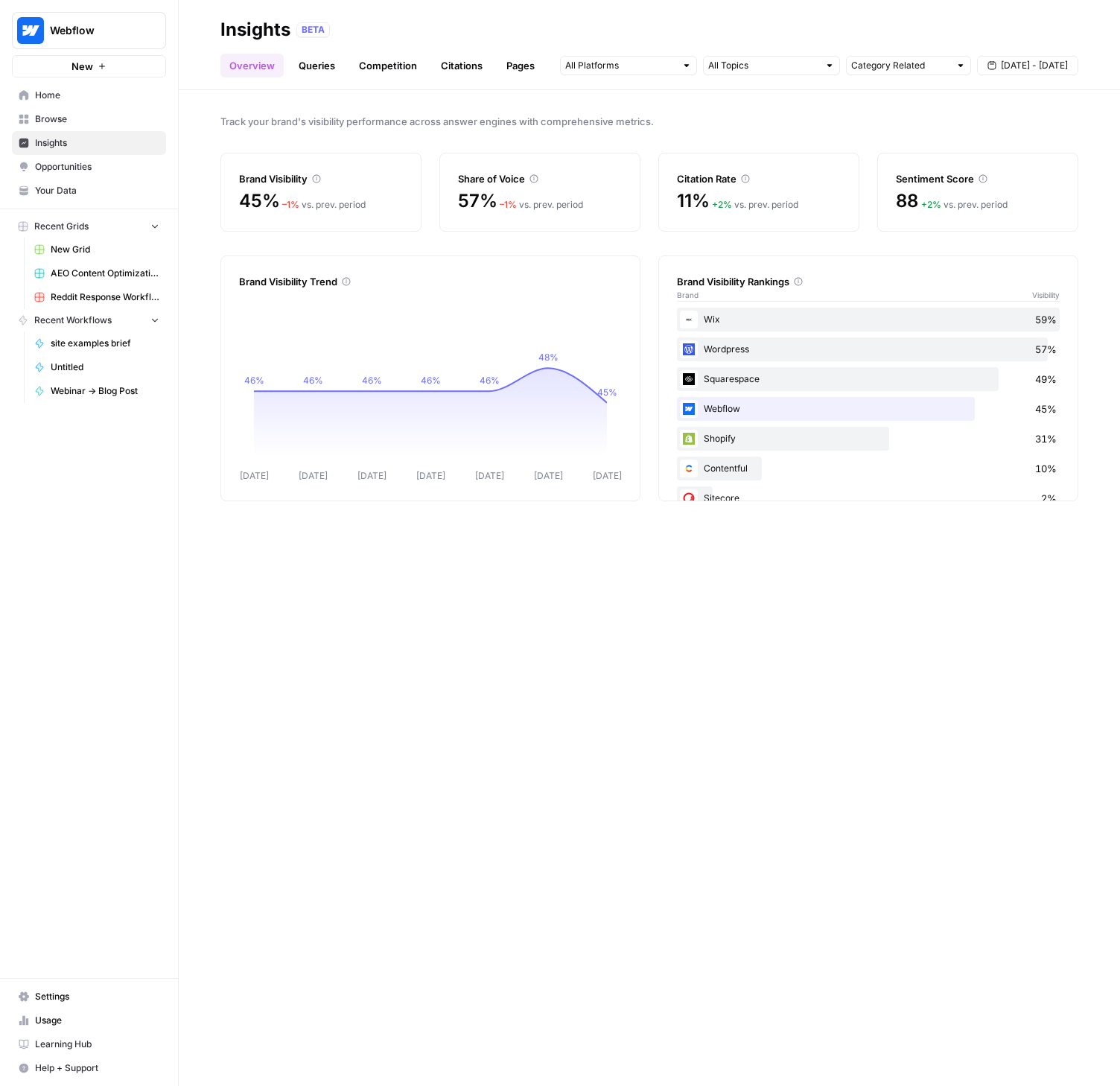
click at [318, 60] on link "Queries" at bounding box center [317, 65] width 54 height 24
